Goal: Task Accomplishment & Management: Manage account settings

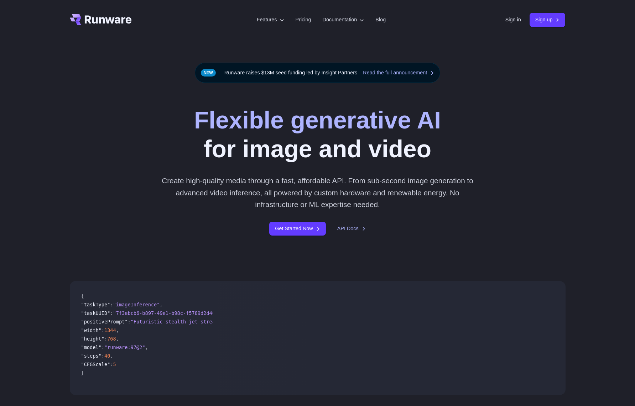
click at [505, 26] on div "Sign in Sign up" at bounding box center [535, 20] width 60 height 14
click at [505, 20] on link "Sign in" at bounding box center [513, 20] width 16 height 8
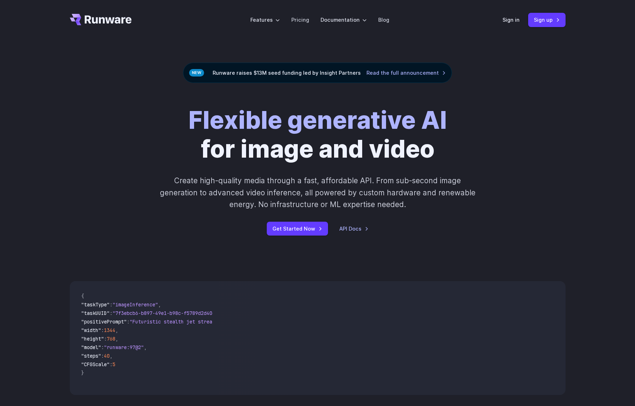
drag, startPoint x: 429, startPoint y: 8, endPoint x: 612, endPoint y: 30, distance: 184.0
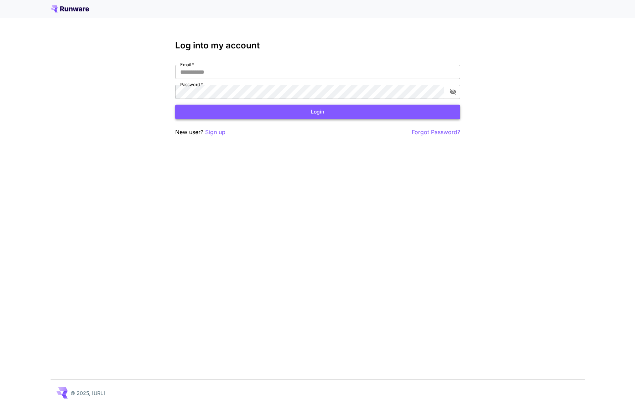
type input "**********"
click at [341, 117] on button "Login" at bounding box center [317, 112] width 285 height 15
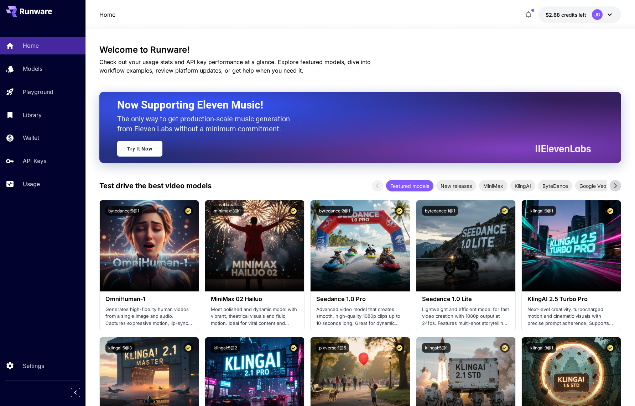
click at [592, 11] on div "JD" at bounding box center [597, 14] width 11 height 11
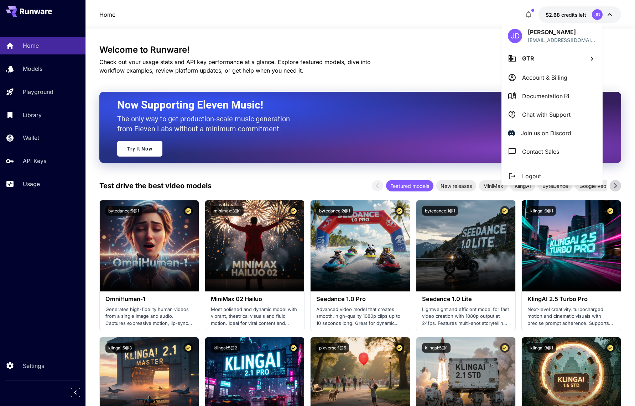
drag, startPoint x: 403, startPoint y: 87, endPoint x: 384, endPoint y: 42, distance: 47.9
